Goal: Navigation & Orientation: Find specific page/section

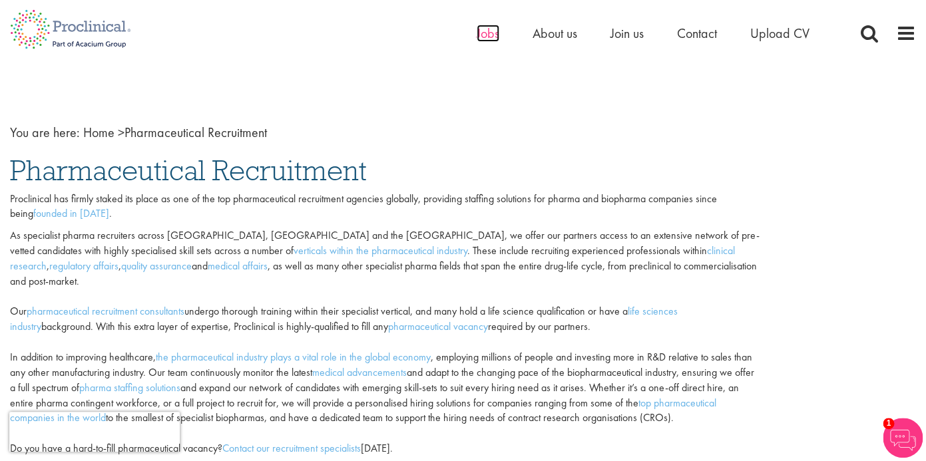
click at [489, 36] on span "Jobs" at bounding box center [488, 33] width 23 height 17
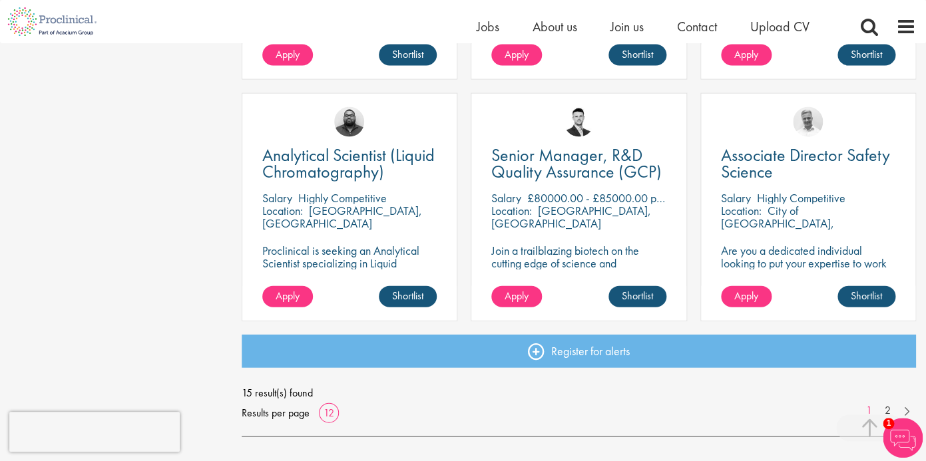
scroll to position [950, 0]
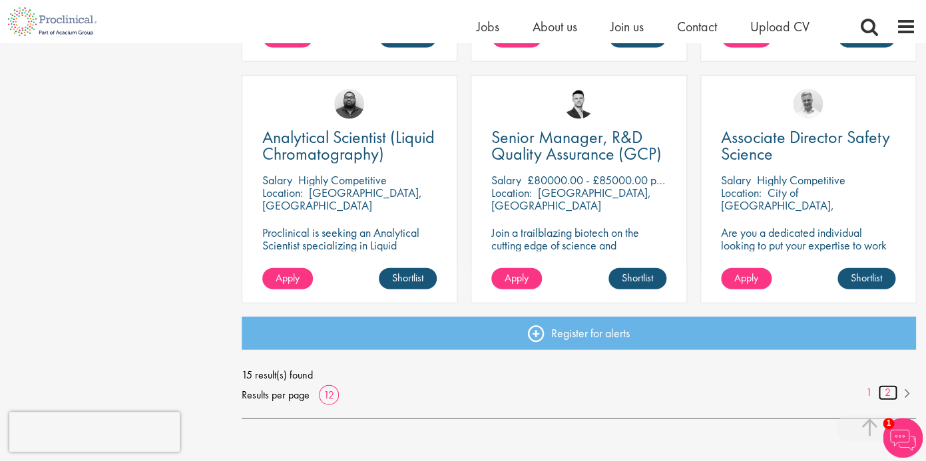
click at [890, 392] on link "2" at bounding box center [887, 393] width 19 height 15
